Goal: Task Accomplishment & Management: Manage account settings

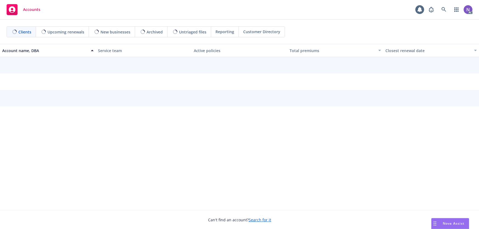
click at [448, 12] on link at bounding box center [444, 9] width 11 height 11
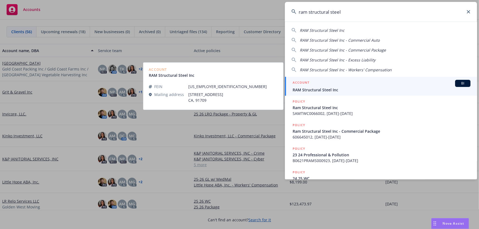
type input "ram structural steel"
click at [323, 92] on span "RAM Structural Steel Inc" at bounding box center [382, 90] width 178 height 6
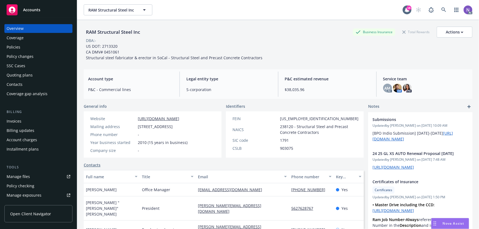
click at [161, 126] on span "14546 Violet St, Chino Hills, CA, 91709" at bounding box center [155, 127] width 35 height 6
copy span "14546 Violet St, Chino Hills, CA, 91709"
click at [35, 196] on div "Manage exposures" at bounding box center [24, 195] width 35 height 9
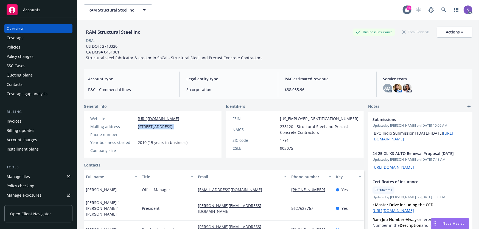
click at [27, 76] on div "Quoting plans" at bounding box center [20, 75] width 26 height 9
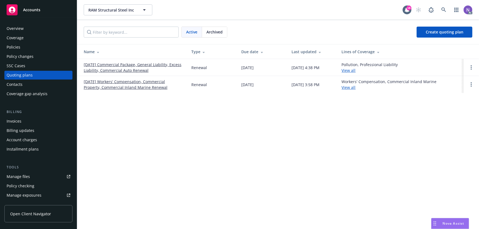
click at [107, 70] on link "[DATE] Commercial Package, General Liability, Excess Liability, Commercial Auto…" at bounding box center [133, 68] width 99 height 12
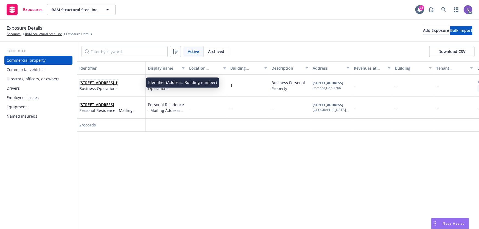
click at [107, 85] on span "[STREET_ADDRESS] 1" at bounding box center [98, 83] width 38 height 6
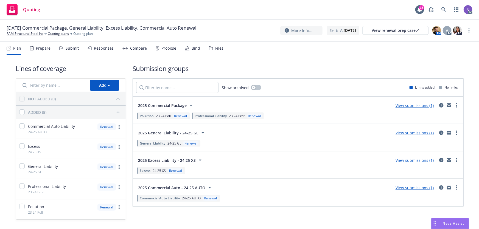
click at [209, 48] on icon at bounding box center [211, 48] width 4 height 4
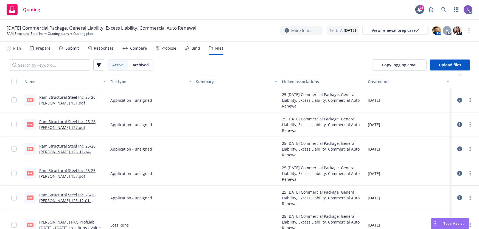
scroll to position [25, 0]
click at [78, 192] on link "Ram Structural Steel Inc_25-26 [PERSON_NAME] 125_12-01-2025.pdf" at bounding box center [67, 200] width 56 height 17
click at [397, 62] on button "Copy logging email" at bounding box center [400, 65] width 54 height 11
click at [73, 145] on link "Ram Structural Steel Inc_25-26 [PERSON_NAME] 126_11-14-2025.pdf" at bounding box center [67, 151] width 56 height 17
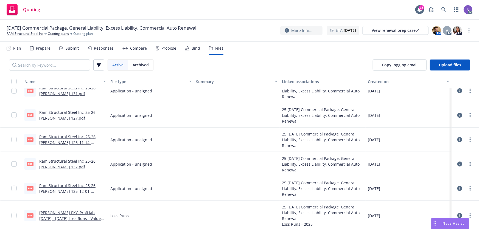
scroll to position [50, 0]
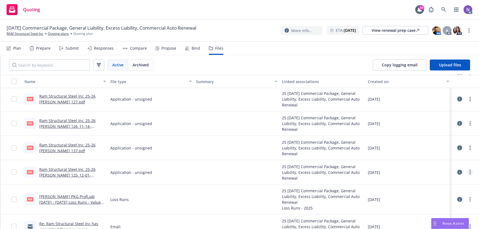
click at [467, 173] on link "more" at bounding box center [470, 172] width 7 height 7
click at [439, 186] on link "Archive" at bounding box center [442, 183] width 55 height 11
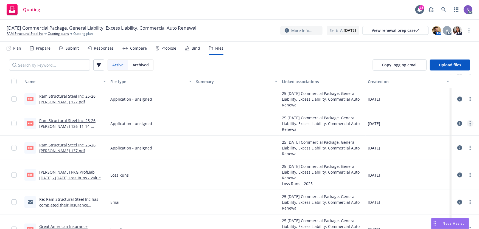
click at [470, 122] on icon "more" at bounding box center [470, 123] width 1 height 4
click at [443, 132] on link "Archive" at bounding box center [442, 134] width 55 height 11
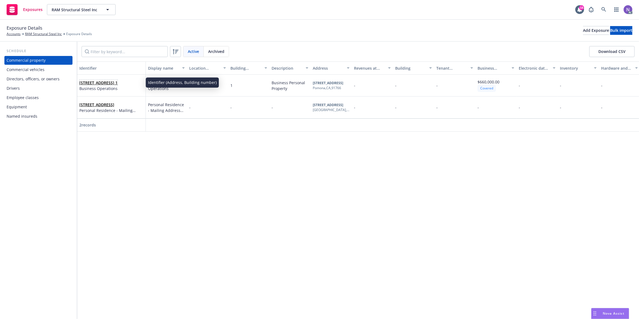
click at [118, 82] on link "1341 E Mission Blvd, Pomona, CA, 91766, USA 1" at bounding box center [98, 82] width 38 height 5
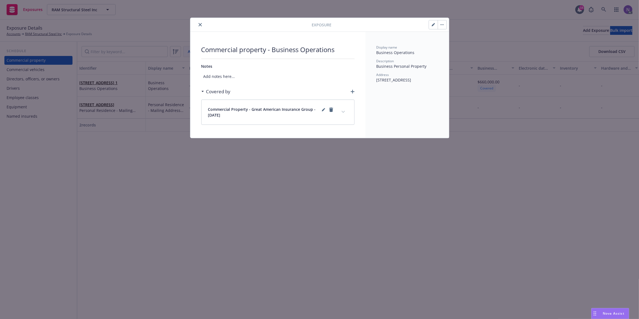
click at [435, 24] on icon "button" at bounding box center [433, 24] width 3 height 3
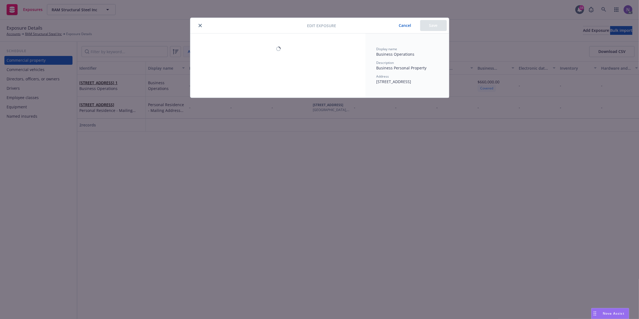
select select "NO"
select select "FRAME"
select select "METAL"
select select "FULLY"
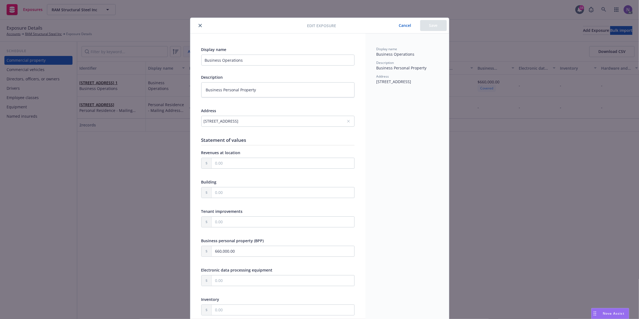
click at [201, 121] on div "1341 E Mission Blvd, Pomona, CA, 91766, USA" at bounding box center [277, 121] width 153 height 11
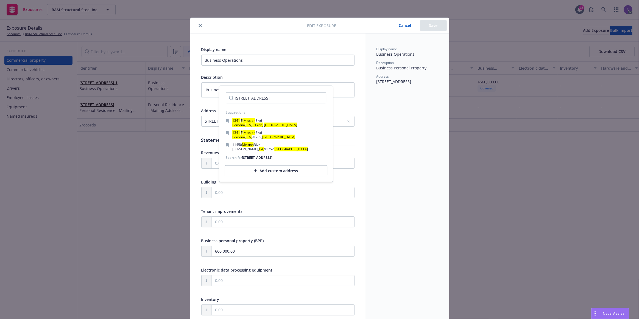
click at [201, 121] on div "1341 E Mission Blvd, Pomona, CA, 91766, USA" at bounding box center [277, 121] width 153 height 11
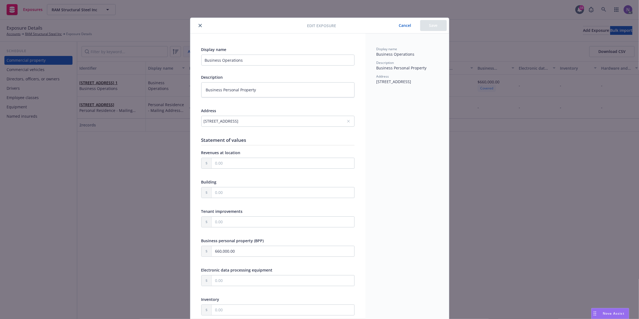
click at [214, 121] on div "1341 E Mission Blvd, Pomona, CA, 91766, USA" at bounding box center [275, 121] width 143 height 6
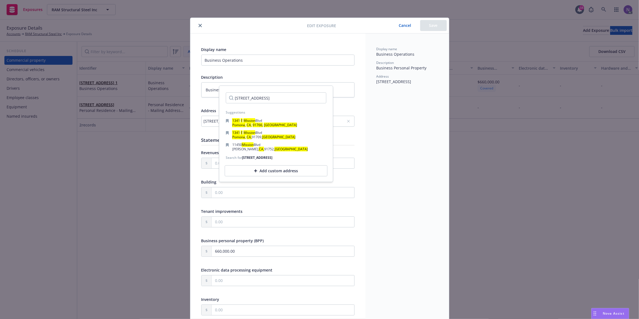
click at [214, 121] on div "1341 E Mission Blvd, Pomona, CA, 91766, USA" at bounding box center [275, 121] width 143 height 6
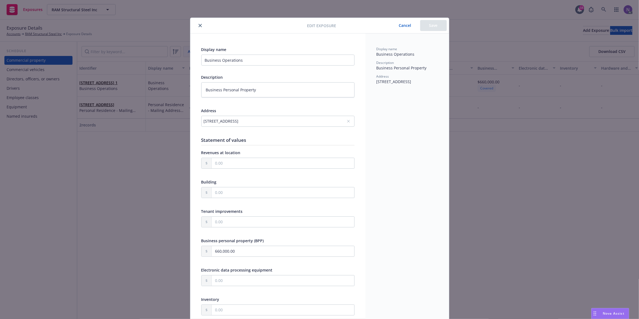
drag, startPoint x: 373, startPoint y: 82, endPoint x: 410, endPoint y: 83, distance: 36.3
copy span "1341 E Mission Blvd"
click at [411, 81] on span "1341 E Mission Blvd, Pomona, CA, 91766, USA" at bounding box center [393, 81] width 35 height 5
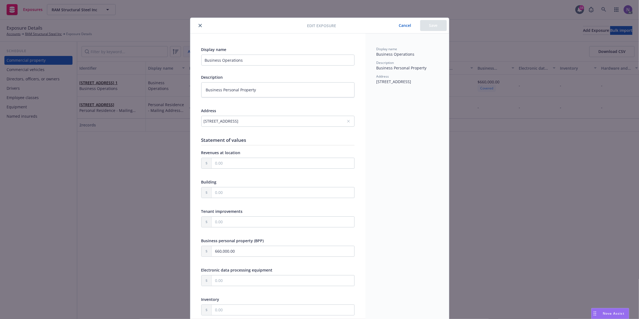
copy span "Pomona"
click at [383, 84] on span "1341 E Mission Blvd, Pomona, CA, 91766, USA" at bounding box center [393, 81] width 35 height 5
copy span "91766"
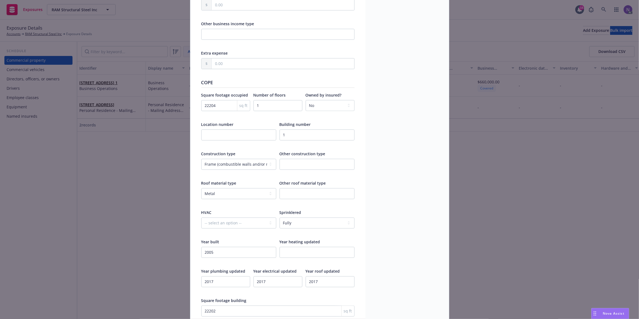
scroll to position [599, 0]
click at [209, 107] on input "22204" at bounding box center [225, 105] width 49 height 11
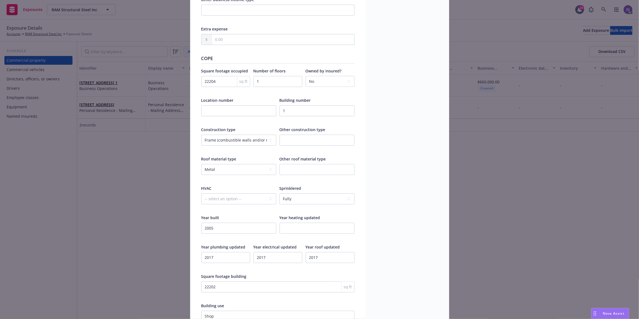
scroll to position [624, 0]
click at [227, 229] on input "22202" at bounding box center [277, 286] width 153 height 11
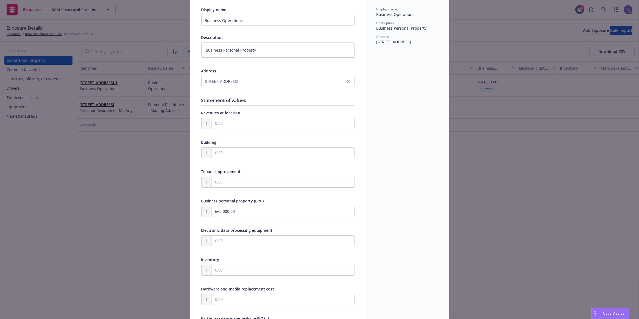
scroll to position [0, 0]
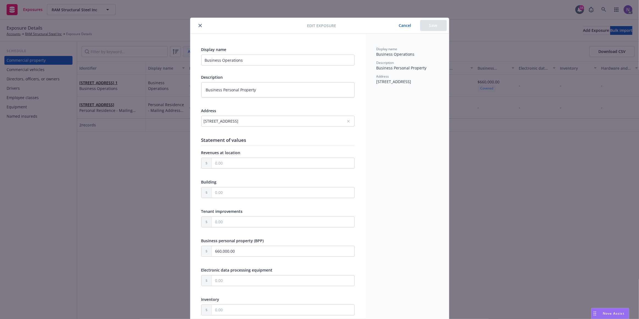
click at [406, 31] on button "Cancel" at bounding box center [405, 25] width 30 height 11
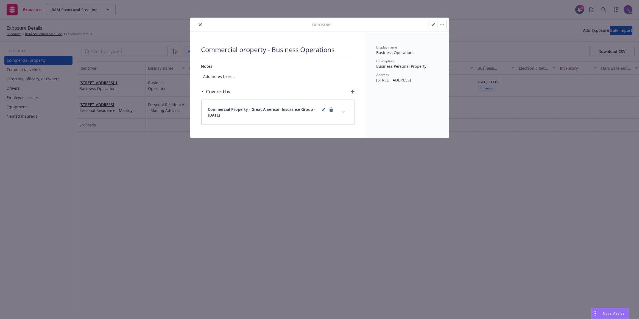
click at [201, 26] on icon "close" at bounding box center [200, 24] width 3 height 3
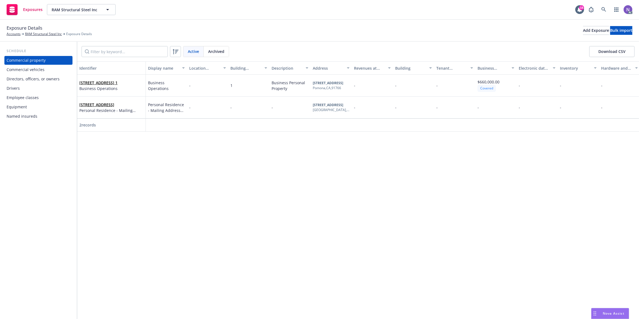
click at [42, 99] on div "Employee classes" at bounding box center [39, 97] width 64 height 9
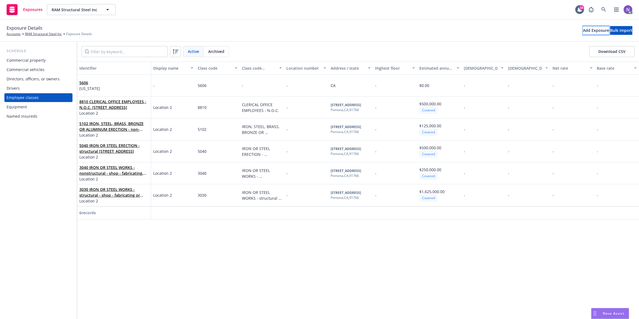
click at [479, 31] on div "Add Exposure" at bounding box center [596, 30] width 26 height 8
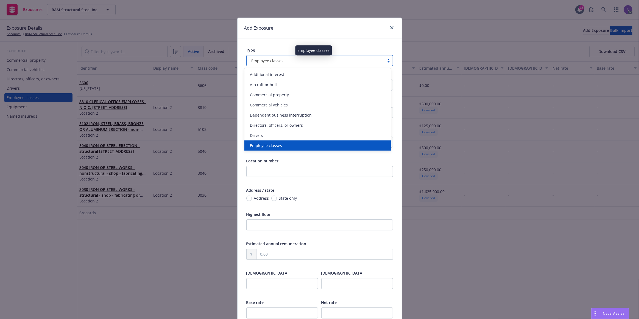
click at [295, 58] on div "Employee classes" at bounding box center [315, 61] width 132 height 6
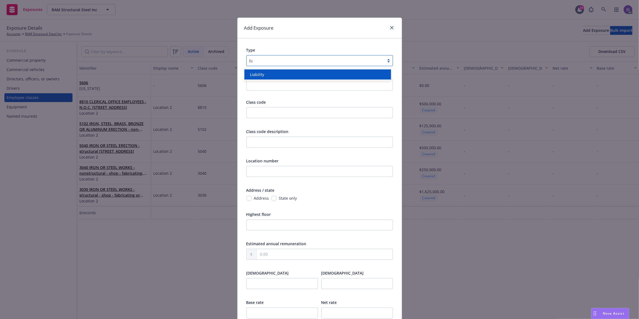
type input "liab"
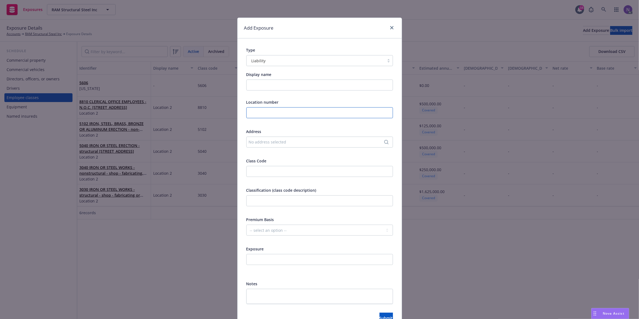
click at [261, 113] on input "text" at bounding box center [319, 112] width 147 height 11
type input "1"
click at [302, 147] on div "No address selected" at bounding box center [319, 142] width 147 height 11
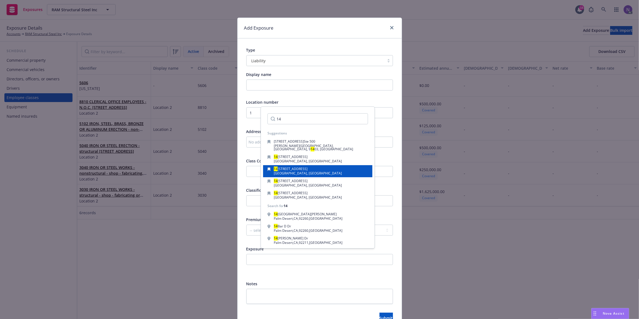
type input "14"
click at [310, 171] on span "Chino Hills, CA, 91709, USA" at bounding box center [308, 173] width 68 height 5
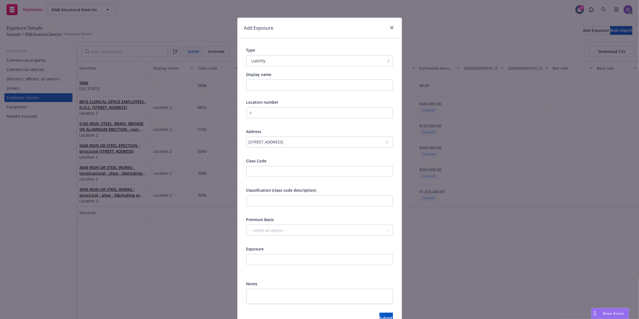
scroll to position [25, 0]
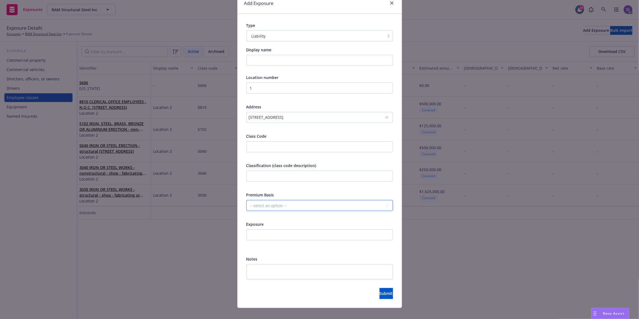
click at [281, 206] on select "-- select an option -- Revenue ($) Payroll ($) Square footage Headcount Unit Ac…" at bounding box center [319, 205] width 147 height 11
select select "REVENUE"
click at [246, 200] on select "-- select an option -- Revenue ($) Payroll ($) Square footage Headcount Unit Ac…" at bounding box center [319, 205] width 147 height 11
click at [273, 229] on input "number" at bounding box center [319, 235] width 147 height 11
paste input "5297212"
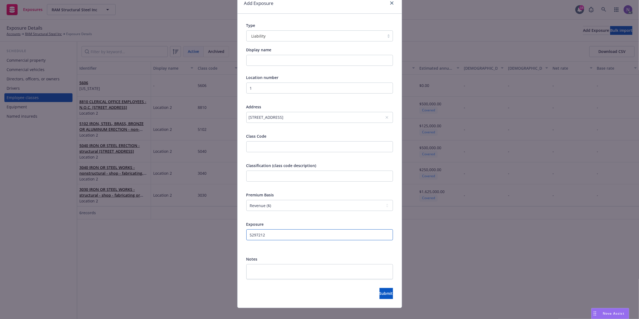
type input "5297212"
click at [272, 146] on input "number" at bounding box center [319, 146] width 147 height 11
paste input "97655"
type input "97655"
click at [266, 174] on input "text" at bounding box center [319, 176] width 147 height 11
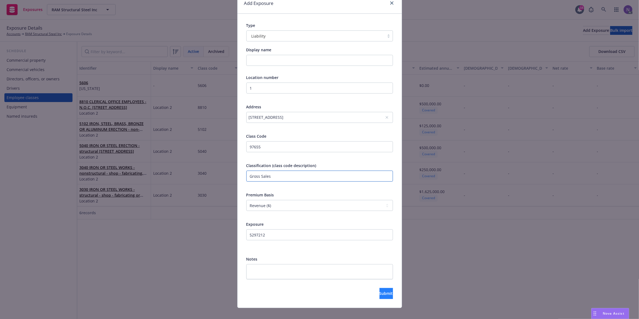
type input "Gross Sales"
click at [379, 229] on button "Submit" at bounding box center [385, 293] width 13 height 11
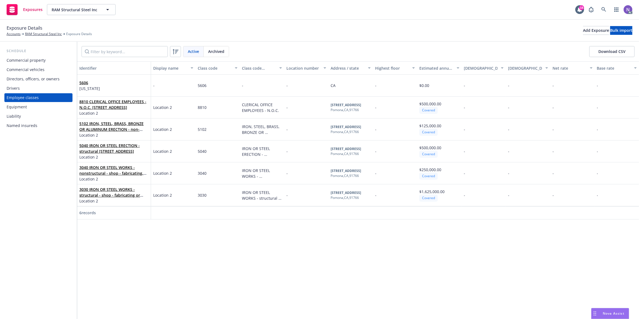
click at [29, 115] on div "Liability" at bounding box center [39, 116] width 64 height 9
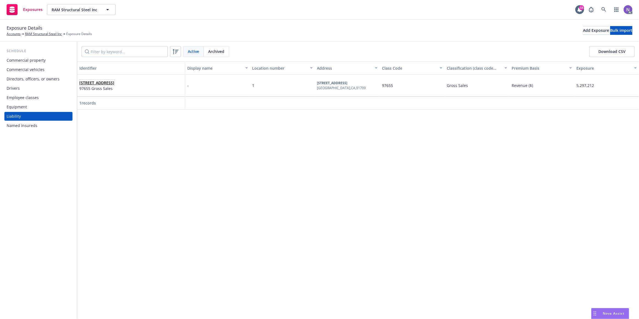
click at [114, 85] on link "14546 Violet St Chino Hills, CA 91709" at bounding box center [96, 82] width 35 height 5
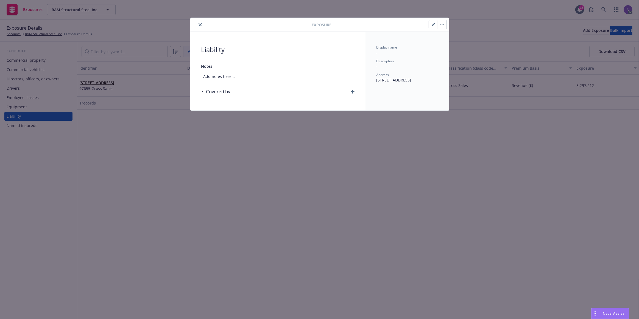
click at [352, 93] on icon "button" at bounding box center [353, 92] width 4 height 4
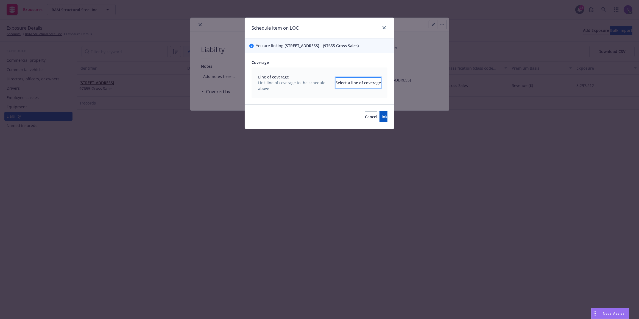
click at [337, 84] on div "Select a line of coverage" at bounding box center [358, 83] width 45 height 10
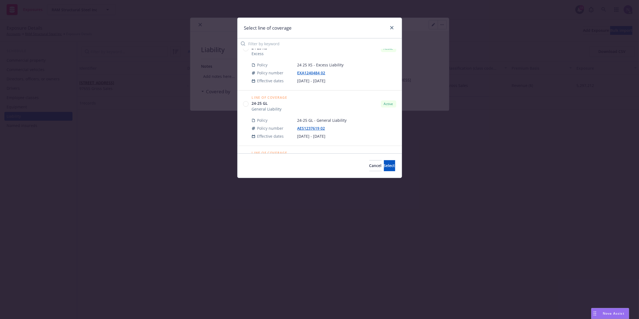
scroll to position [200, 0]
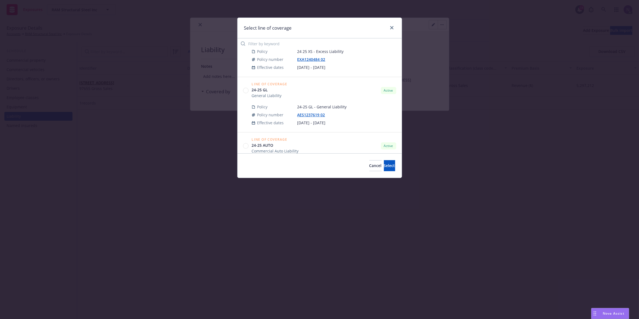
click at [245, 90] on circle at bounding box center [245, 90] width 5 height 5
click at [392, 165] on button "Select" at bounding box center [389, 165] width 11 height 11
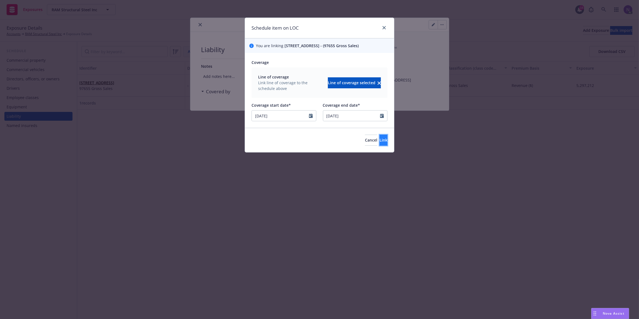
click at [379, 140] on span "Link" at bounding box center [383, 140] width 8 height 5
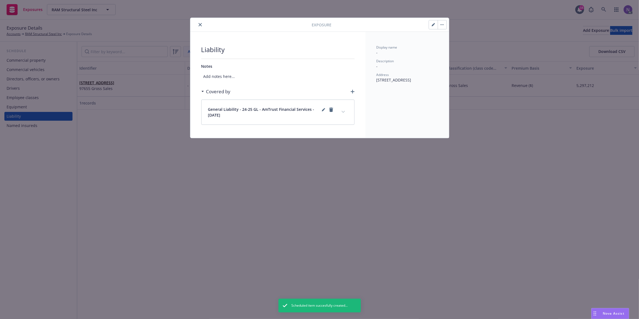
click at [201, 24] on icon "close" at bounding box center [200, 24] width 3 height 3
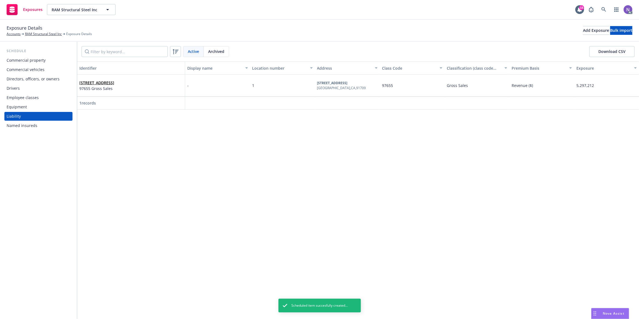
click at [31, 90] on div "Drivers" at bounding box center [39, 88] width 64 height 9
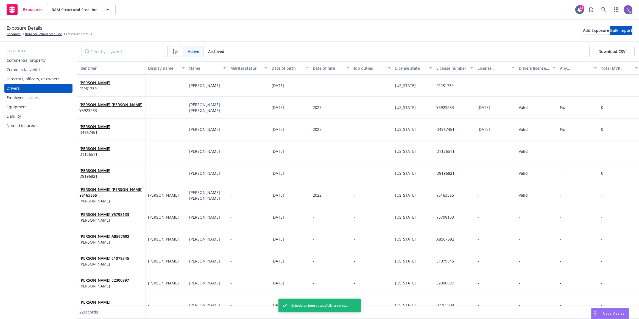
click at [34, 69] on div "Commercial vehicles" at bounding box center [26, 69] width 38 height 9
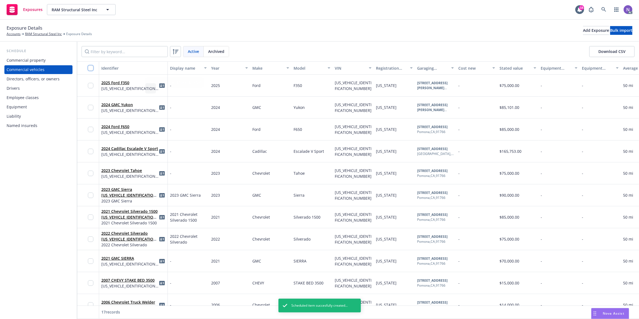
click at [91, 68] on input "checkbox" at bounding box center [90, 67] width 5 height 5
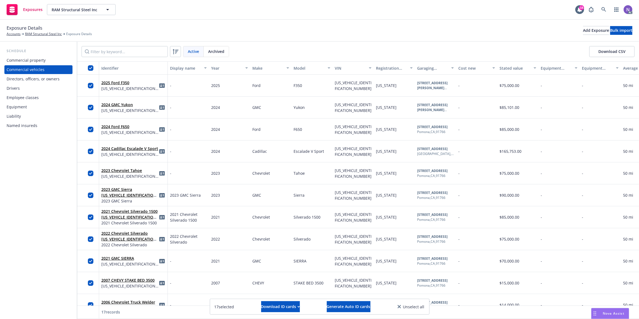
click at [30, 114] on div "Liability" at bounding box center [39, 116] width 64 height 9
